Goal: Information Seeking & Learning: Check status

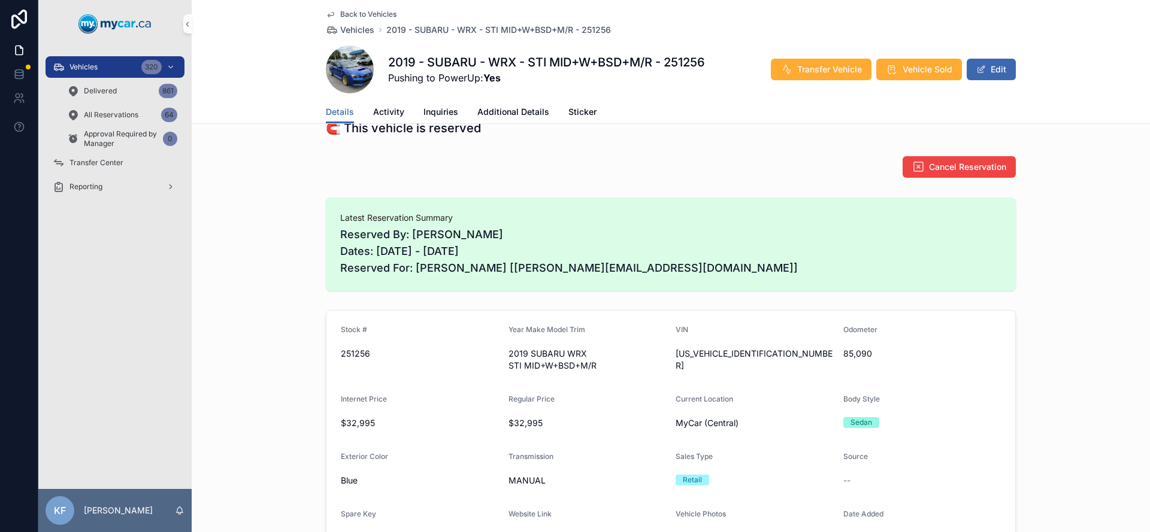
scroll to position [104, 0]
click at [710, 355] on span "[US_VEHICLE_IDENTIFICATION_NUMBER]" at bounding box center [755, 359] width 158 height 24
copy span "[US_VEHICLE_IDENTIFICATION_NUMBER]"
click at [60, 71] on icon "scrollable content" at bounding box center [59, 67] width 12 height 12
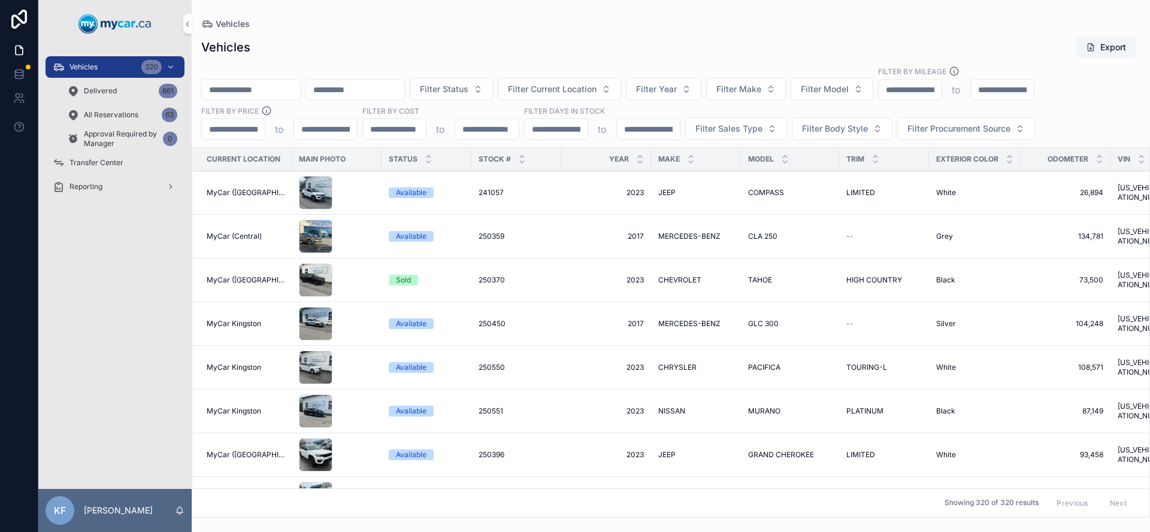
paste input "**********"
type input "**********"
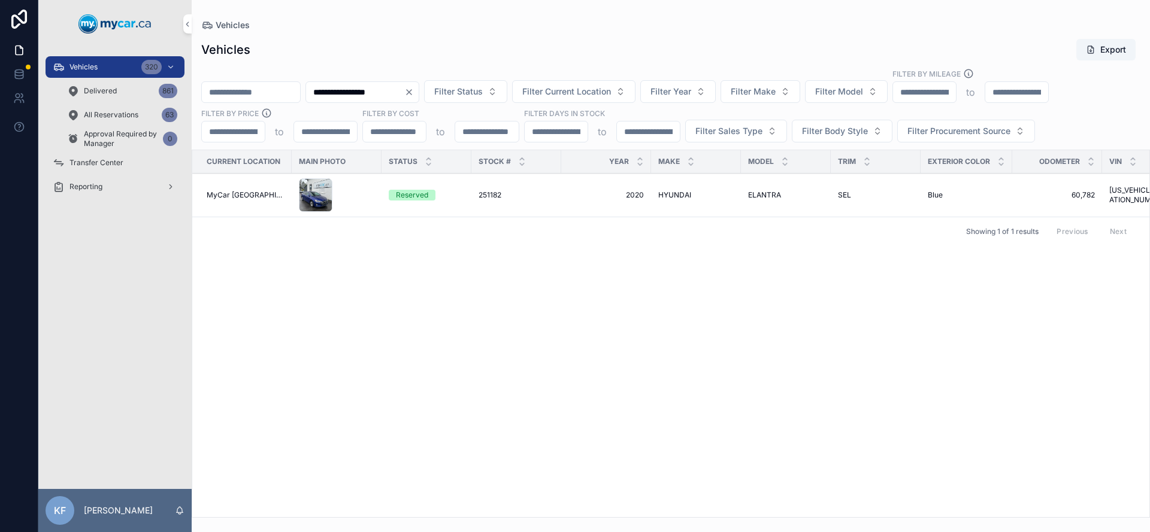
click at [401, 196] on div "Reserved" at bounding box center [412, 195] width 32 height 11
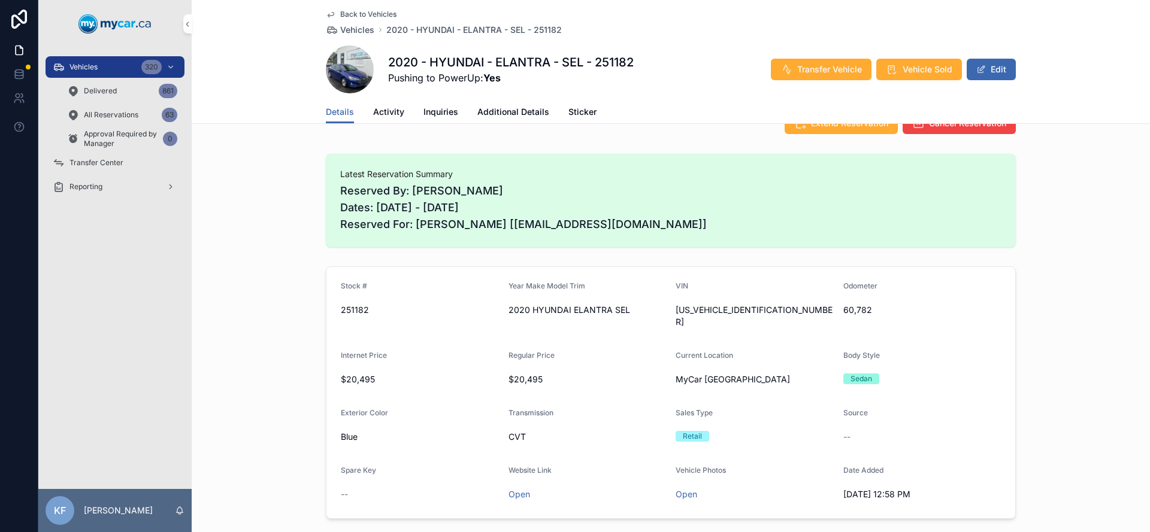
scroll to position [127, 0]
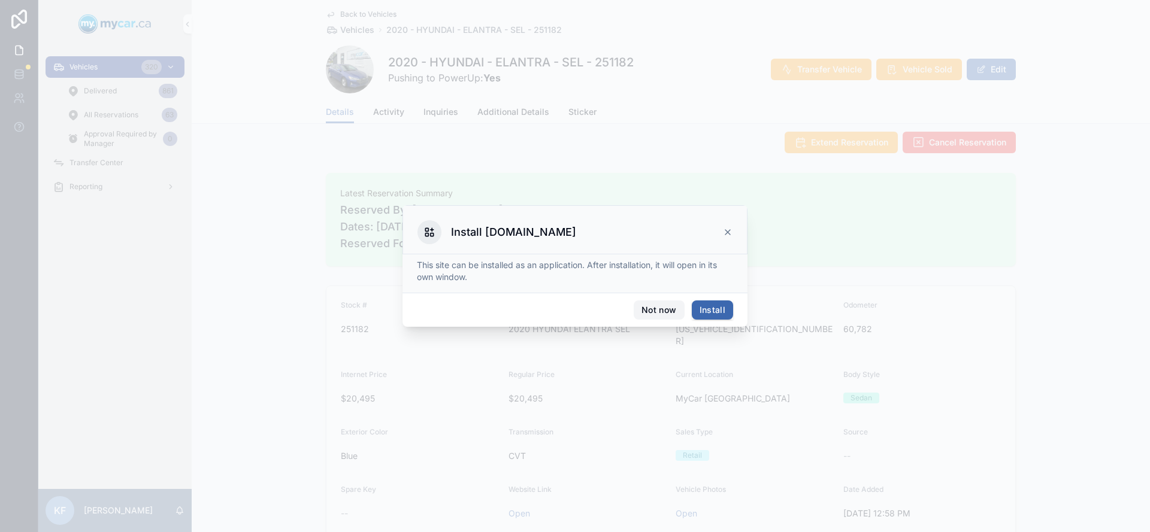
click at [656, 313] on button "Not now" at bounding box center [659, 310] width 50 height 19
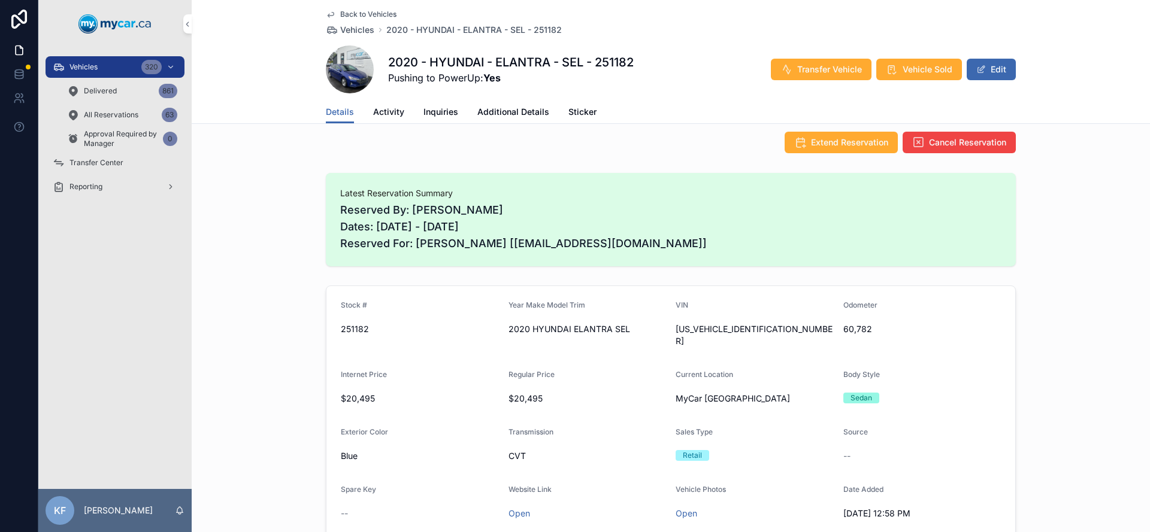
click at [381, 111] on span "Activity" at bounding box center [388, 112] width 31 height 12
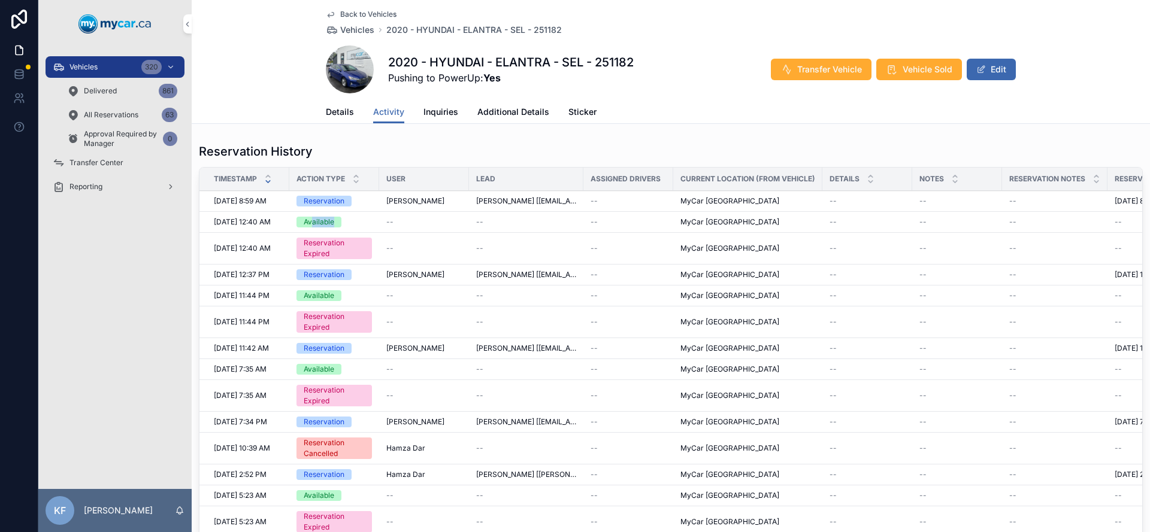
drag, startPoint x: 335, startPoint y: 224, endPoint x: 314, endPoint y: 221, distance: 21.2
click at [314, 221] on div "Available" at bounding box center [319, 222] width 31 height 11
click at [326, 111] on span "Details" at bounding box center [340, 112] width 28 height 12
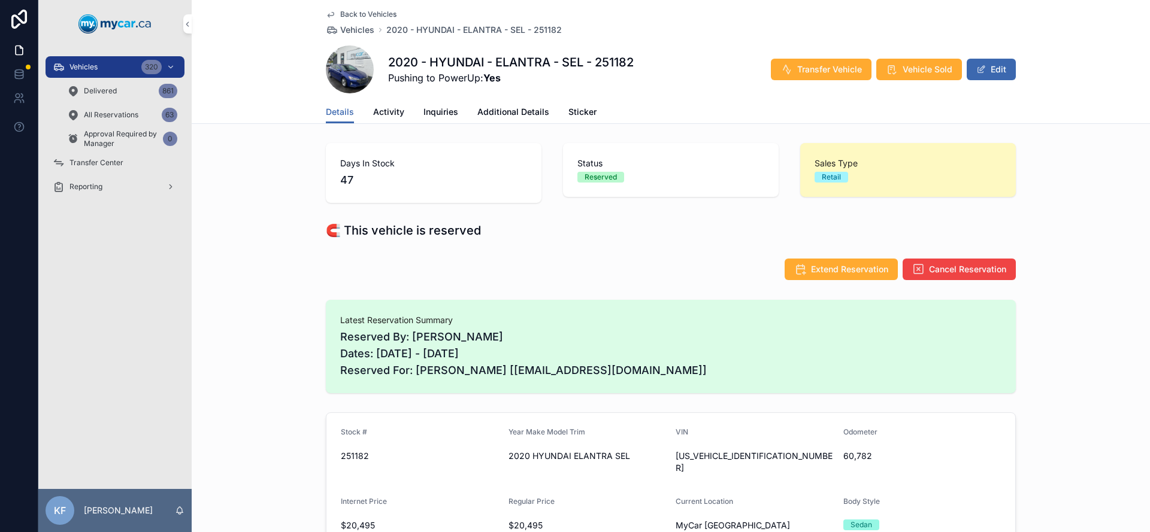
scroll to position [83, 0]
